Goal: Task Accomplishment & Management: Complete application form

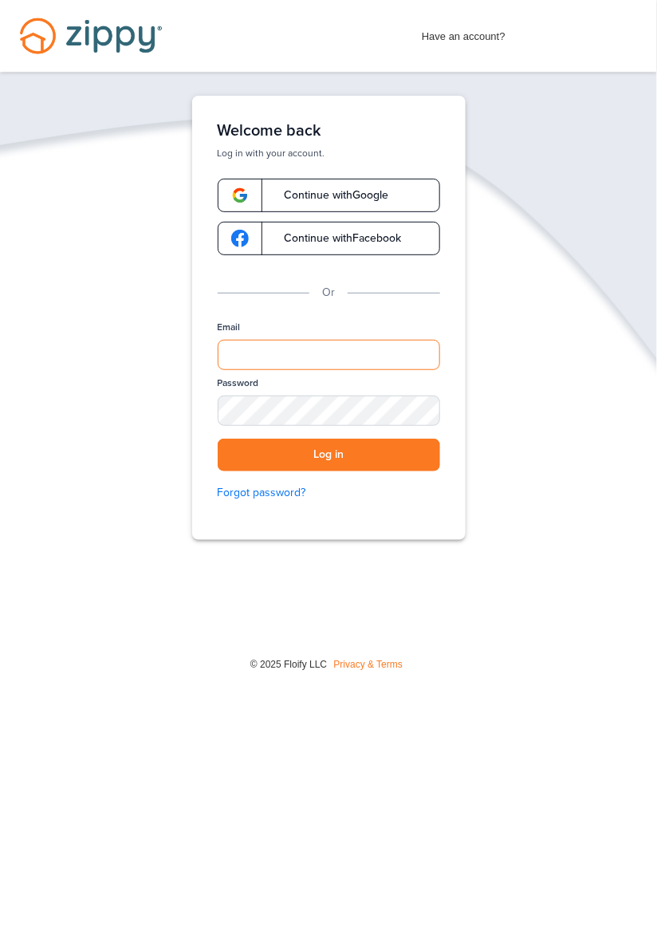
click at [378, 353] on input "Email" at bounding box center [329, 355] width 223 height 30
click at [429, 410] on div "SHOW" at bounding box center [420, 411] width 35 height 15
click at [397, 354] on input "Email" at bounding box center [329, 355] width 223 height 30
type input "**********"
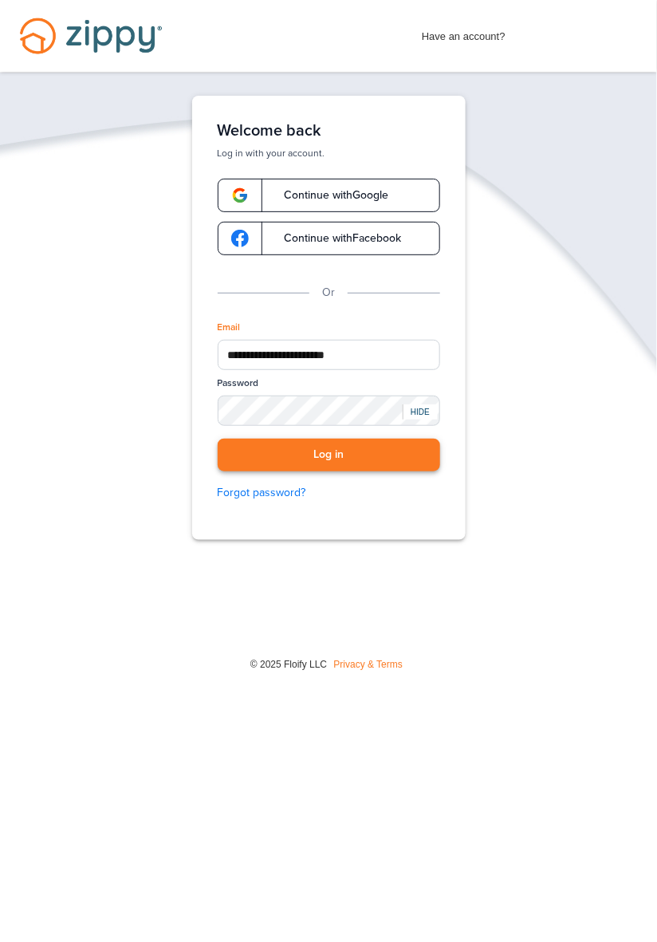
click at [396, 455] on button "Log in" at bounding box center [329, 455] width 223 height 33
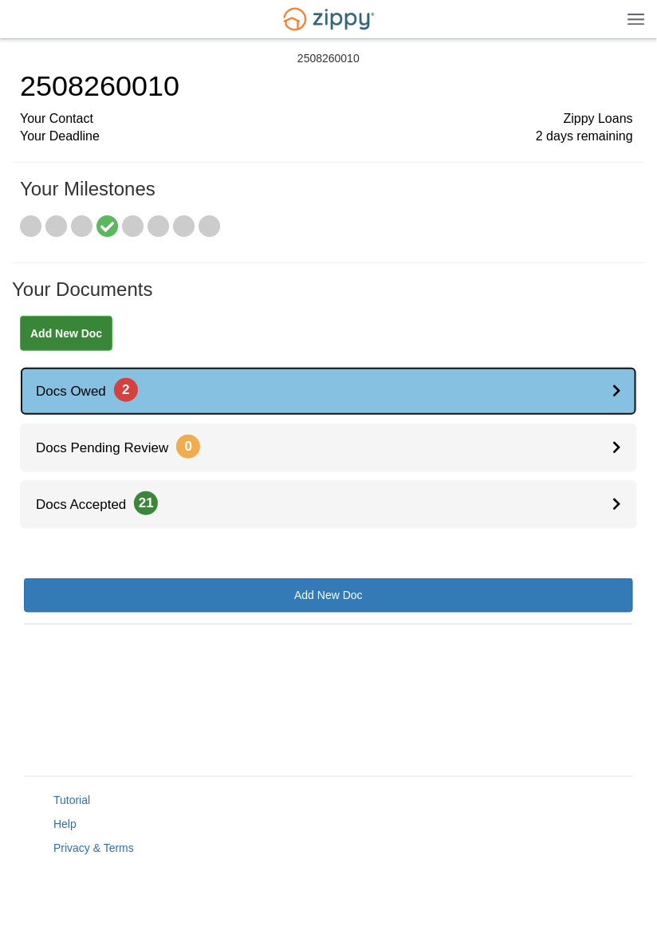
click at [613, 382] on div at bounding box center [625, 391] width 25 height 49
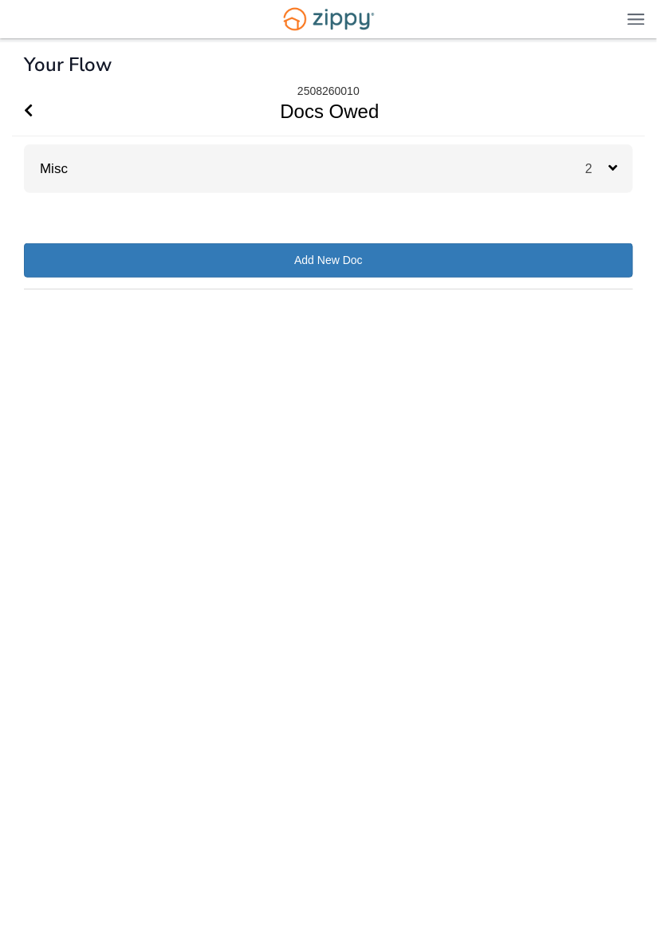
click at [611, 170] on icon at bounding box center [613, 167] width 9 height 14
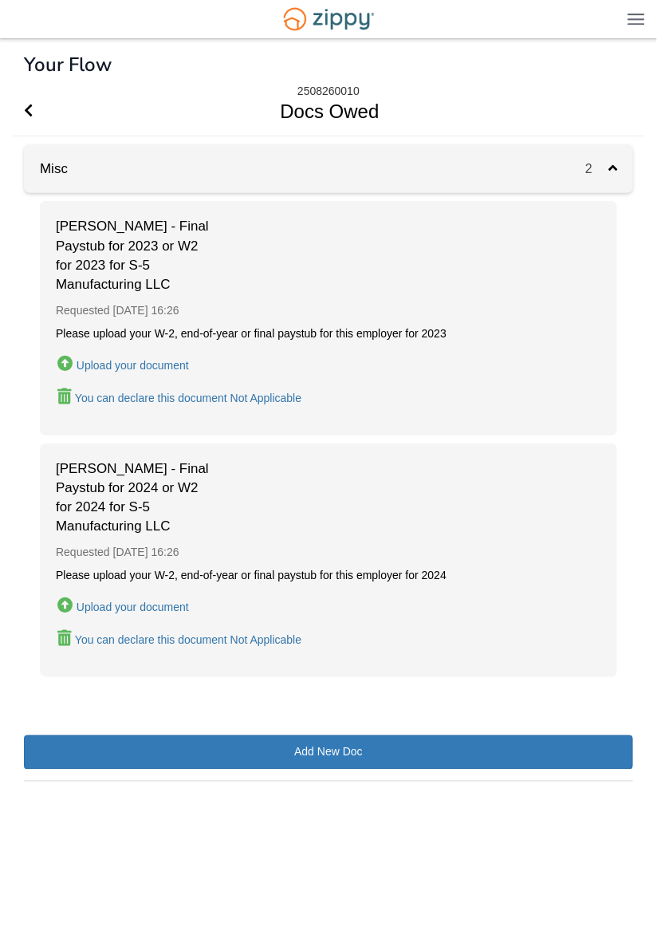
click at [158, 364] on div "Upload your document" at bounding box center [133, 365] width 112 height 13
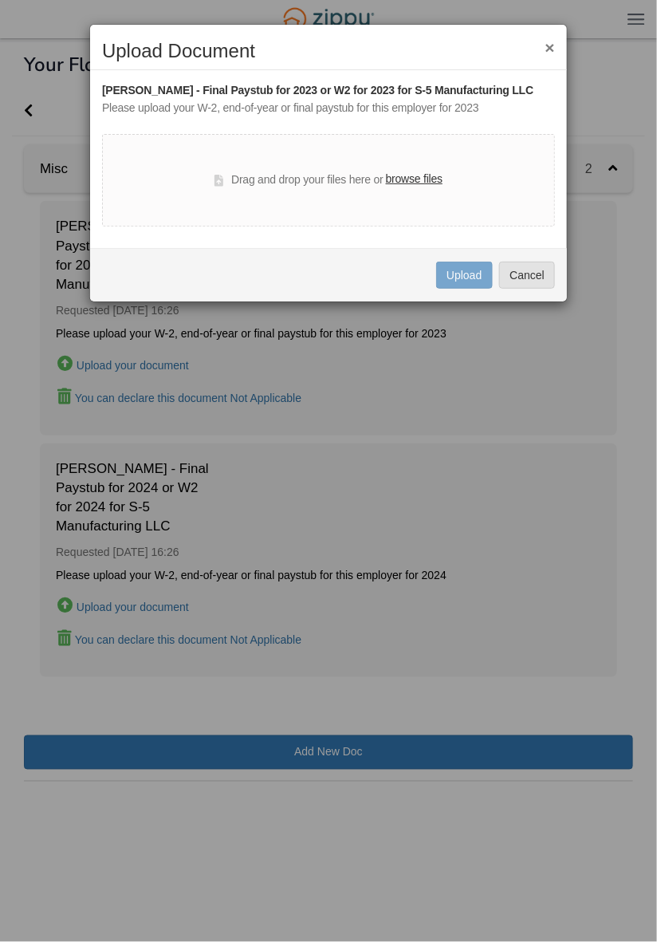
click at [416, 179] on label "browse files" at bounding box center [414, 180] width 57 height 18
click at [0, 0] on input "browse files" at bounding box center [0, 0] width 0 height 0
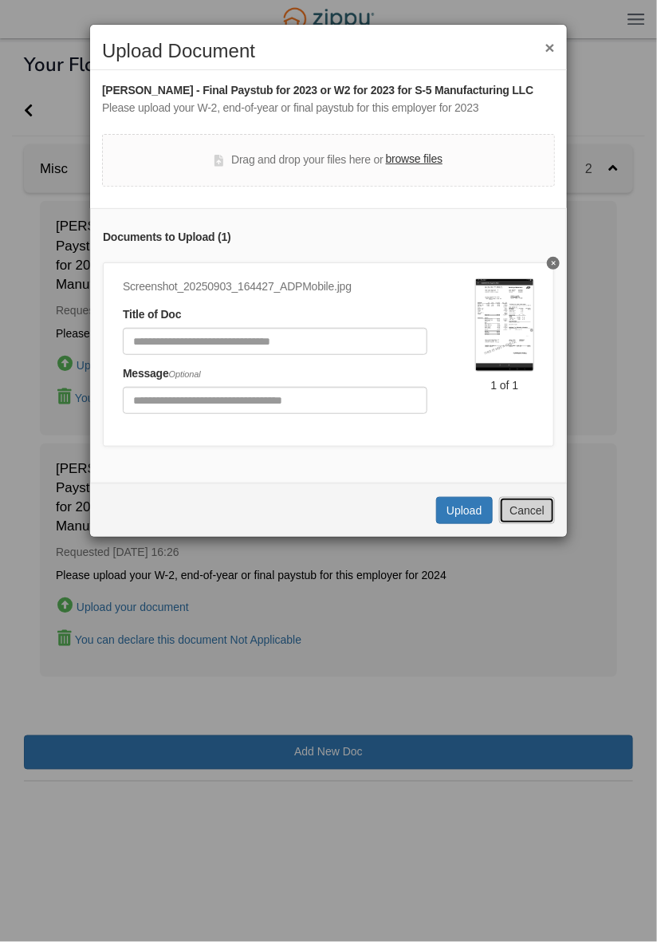
click at [538, 503] on button "Cancel" at bounding box center [527, 510] width 56 height 27
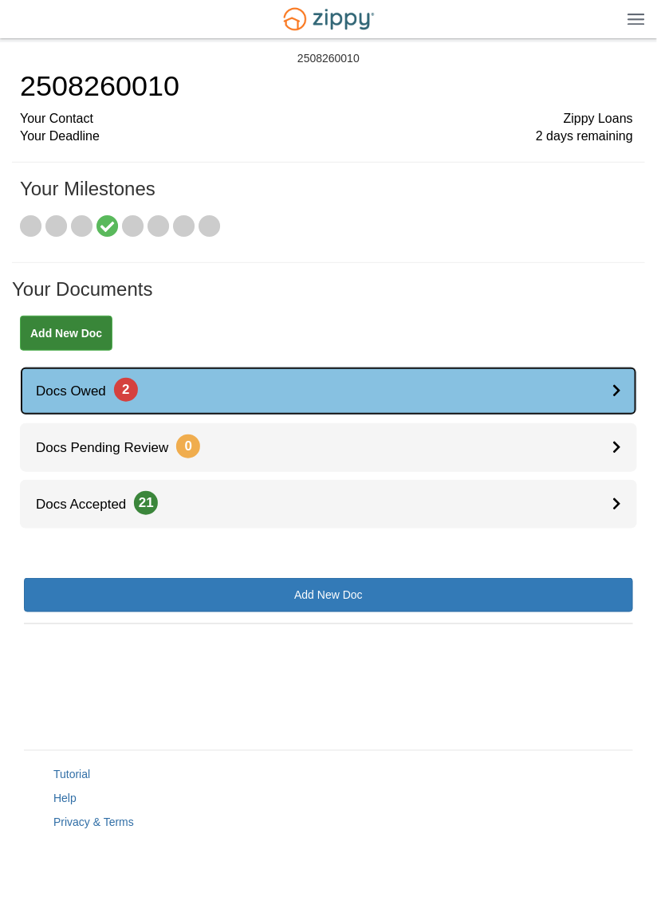
click at [606, 389] on link "Docs Owed 2" at bounding box center [328, 391] width 617 height 49
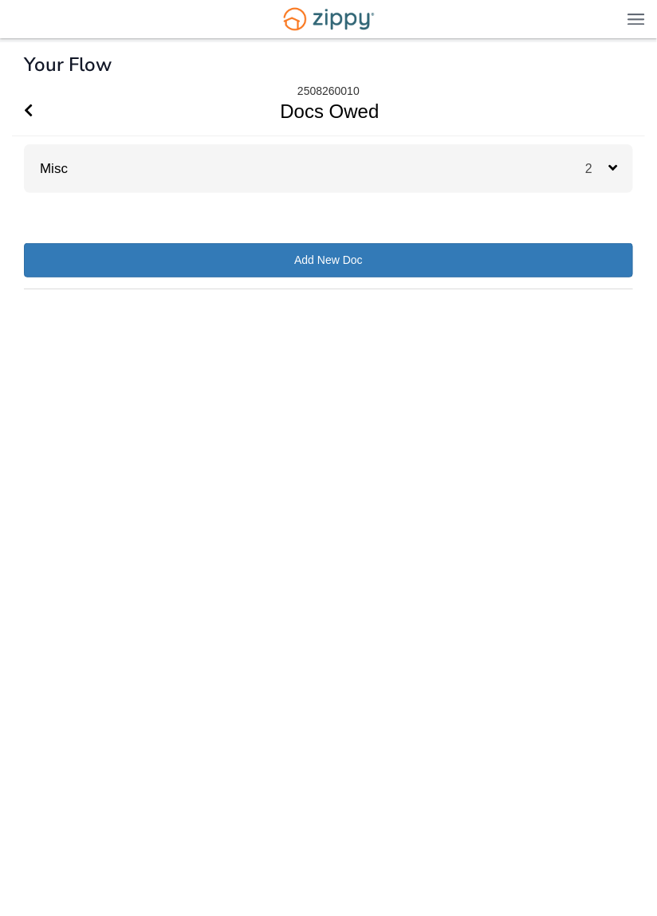
click at [609, 160] on div "2" at bounding box center [609, 168] width 48 height 49
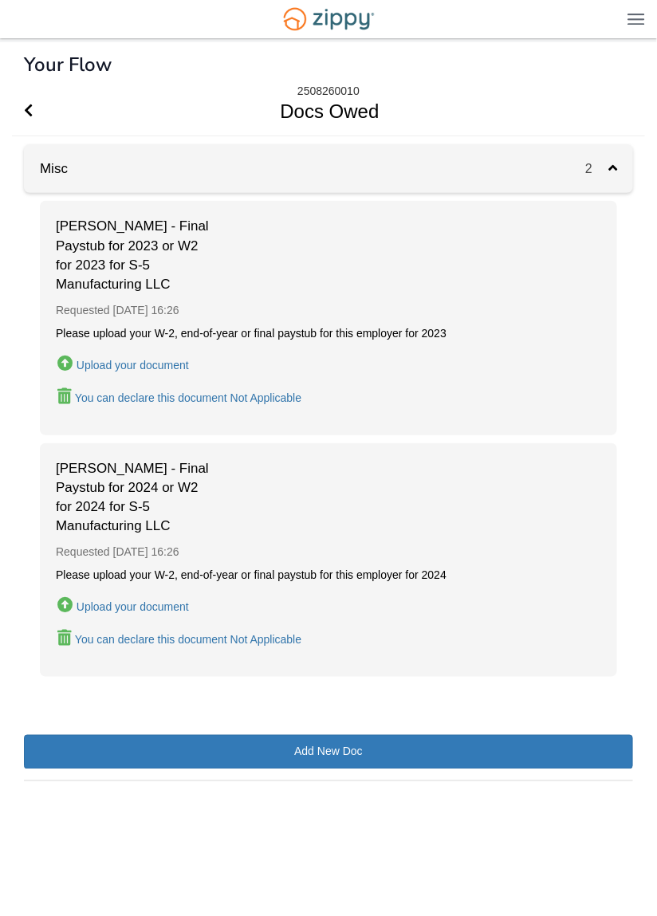
click at [160, 362] on div "Upload your document" at bounding box center [133, 365] width 112 height 13
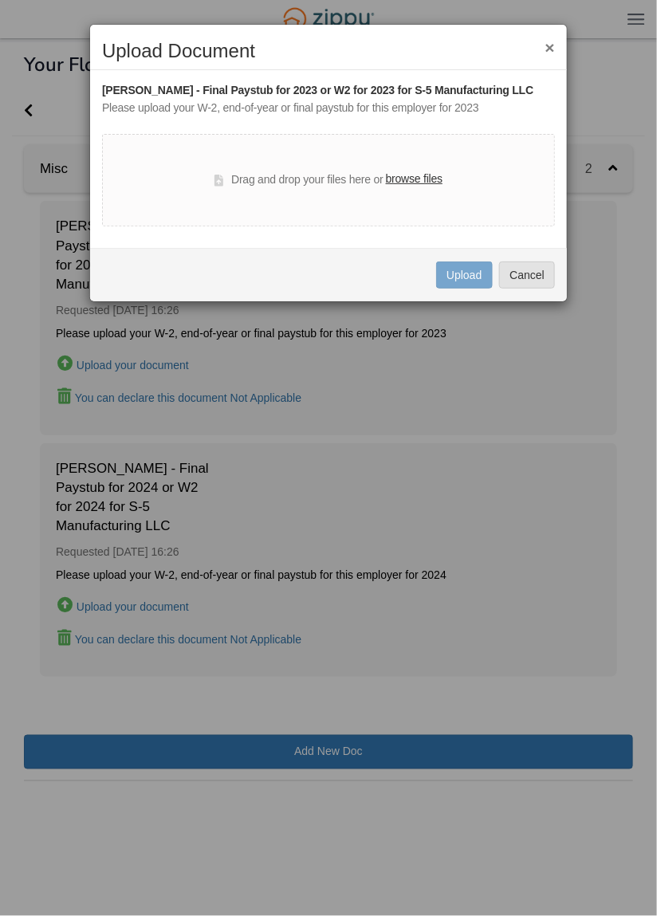
click at [422, 186] on label "browse files" at bounding box center [414, 180] width 57 height 18
click at [0, 0] on input "browse files" at bounding box center [0, 0] width 0 height 0
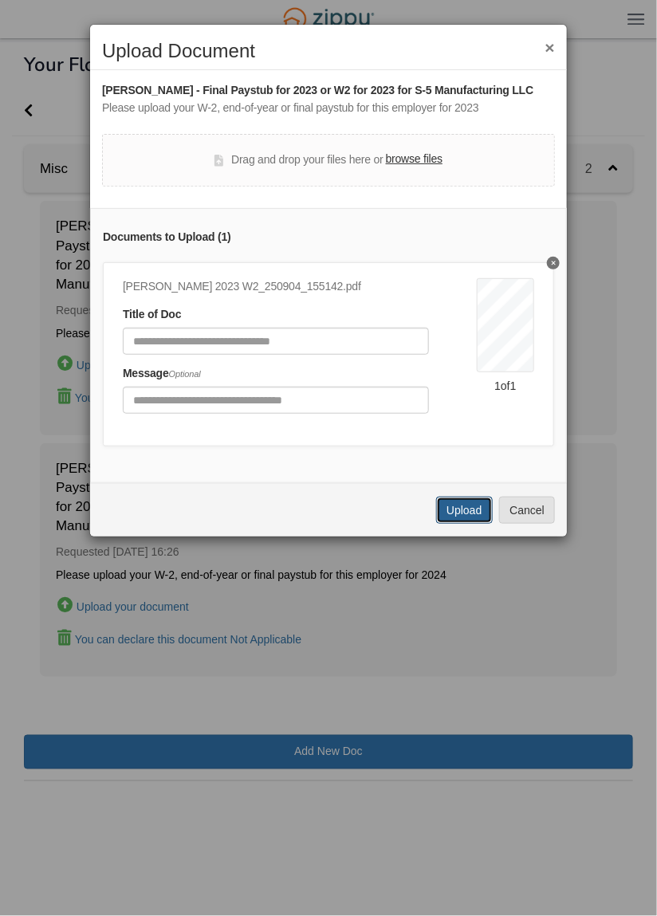
click at [471, 506] on button "Upload" at bounding box center [464, 510] width 56 height 27
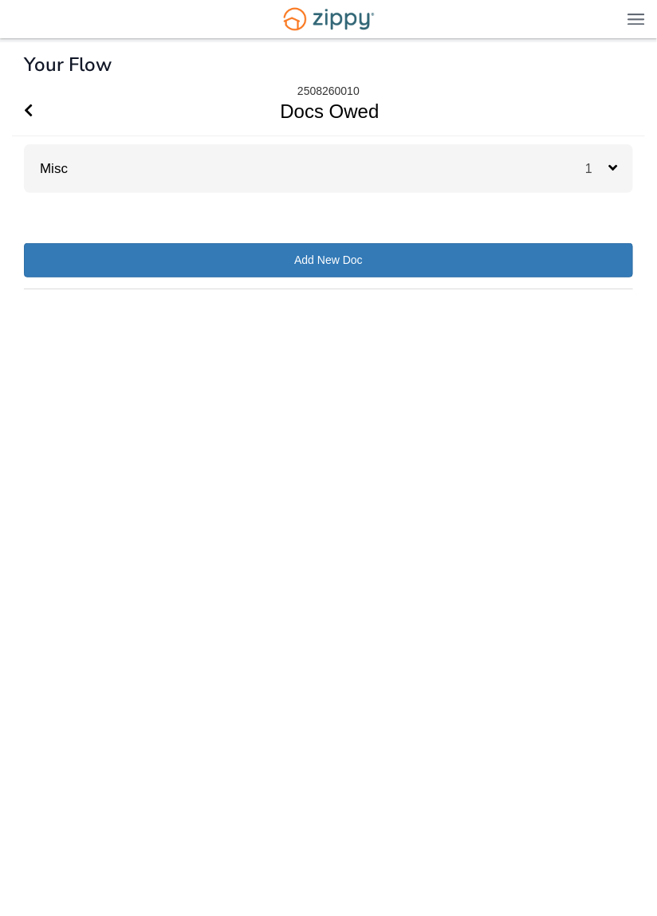
click at [609, 169] on icon at bounding box center [613, 167] width 9 height 14
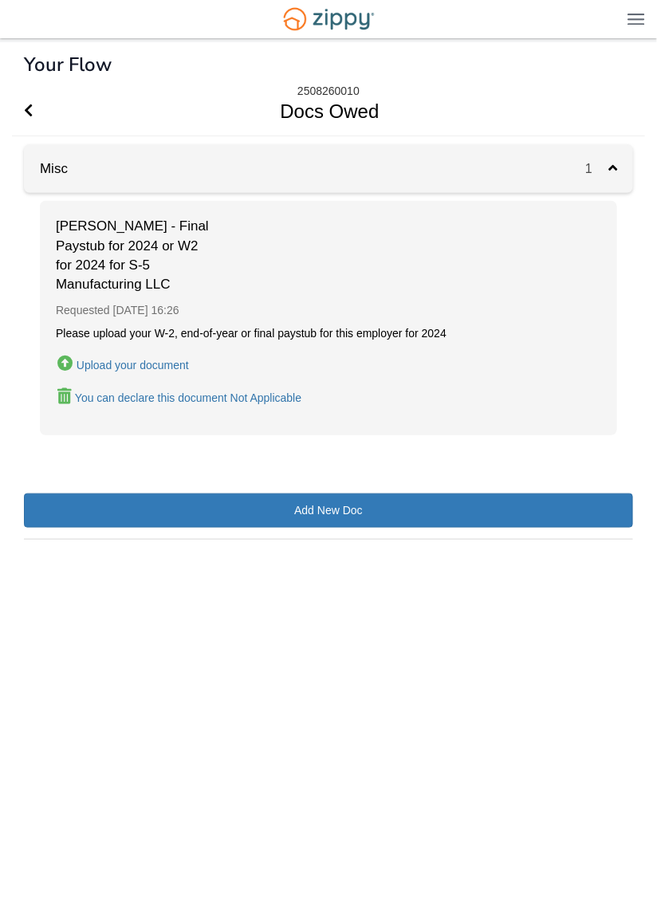
click at [157, 361] on div "Upload your document" at bounding box center [133, 365] width 112 height 13
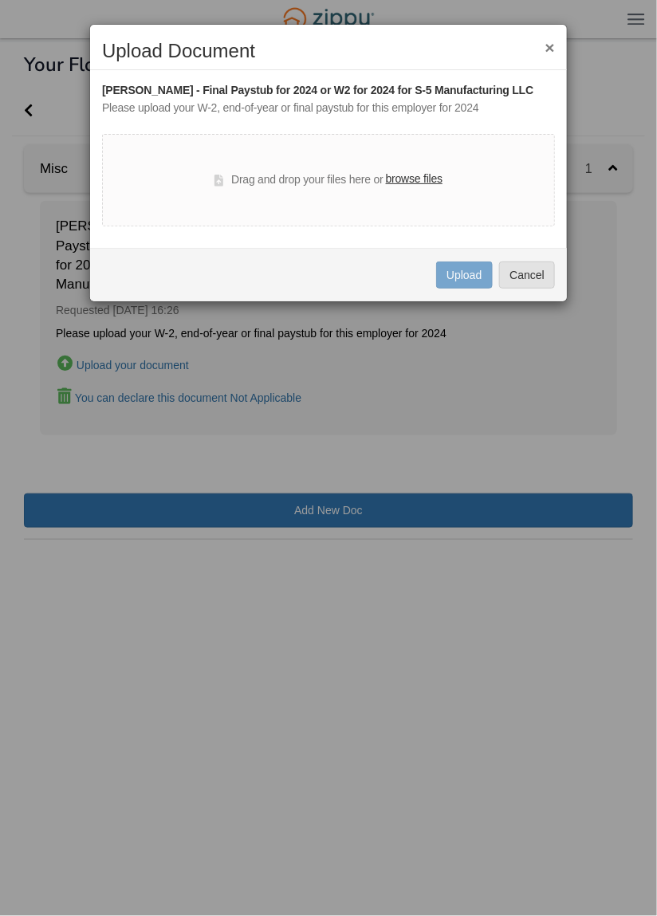
click at [415, 185] on label "browse files" at bounding box center [414, 180] width 57 height 18
click at [0, 0] on input "browse files" at bounding box center [0, 0] width 0 height 0
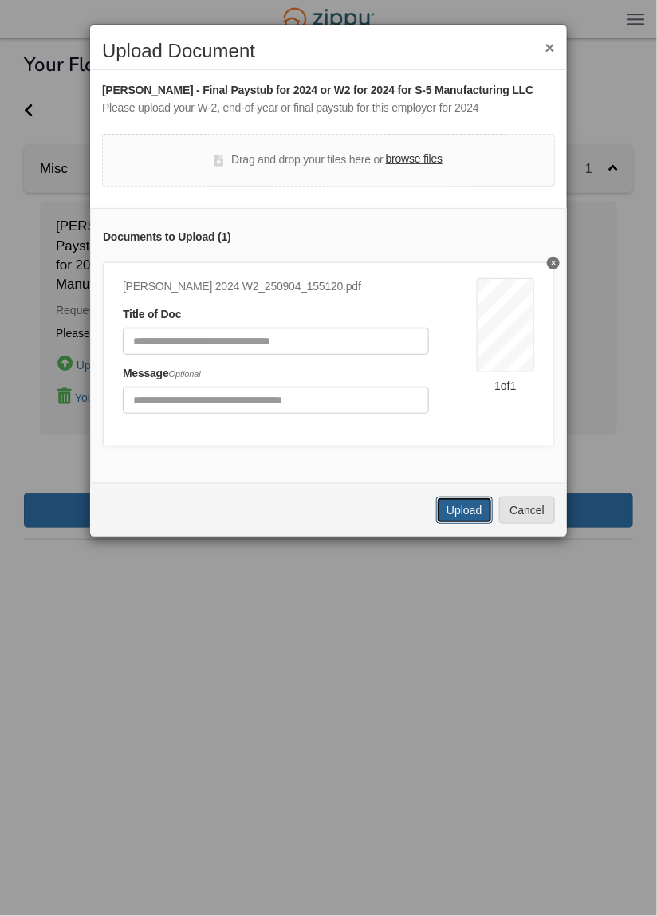
click at [473, 510] on button "Upload" at bounding box center [464, 510] width 56 height 27
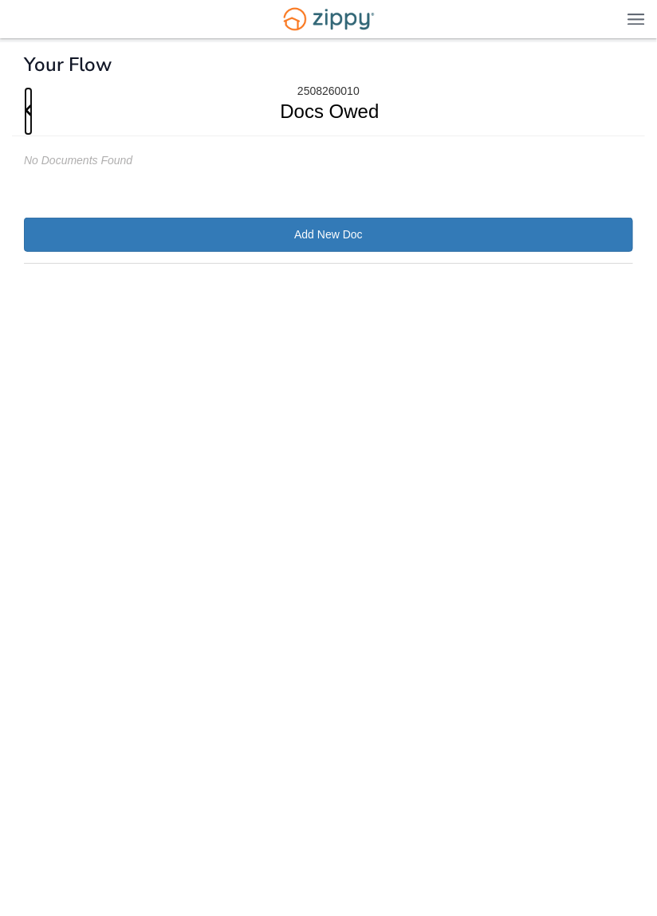
click at [27, 103] on icon "Go Back" at bounding box center [28, 110] width 9 height 14
